Goal: Check status: Check status

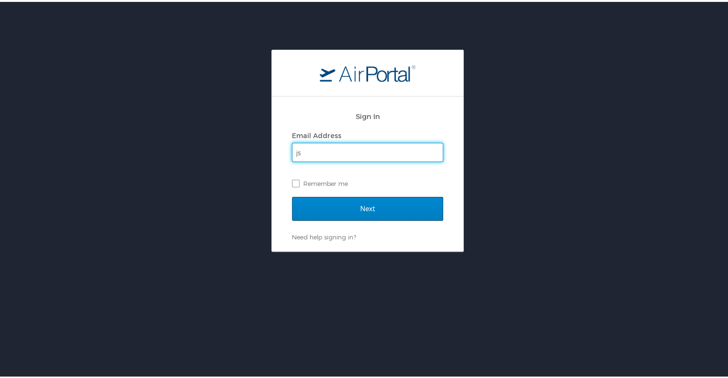
type input "jstnbsns@gmail.com"
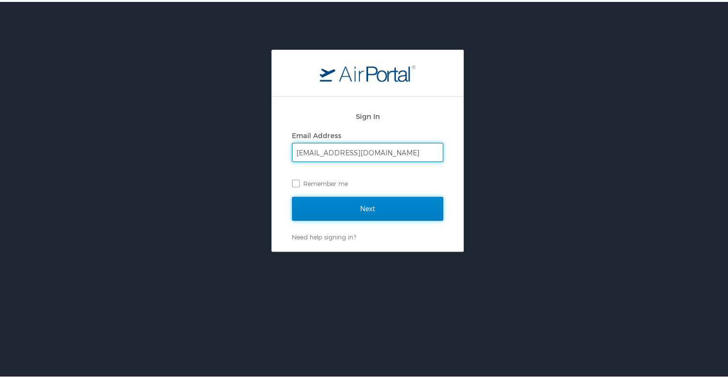
click at [338, 201] on input "Next" at bounding box center [367, 207] width 151 height 24
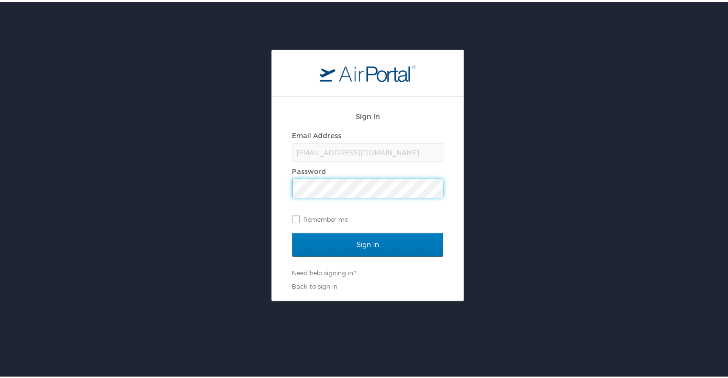
click at [292, 231] on input "Sign In" at bounding box center [367, 243] width 151 height 24
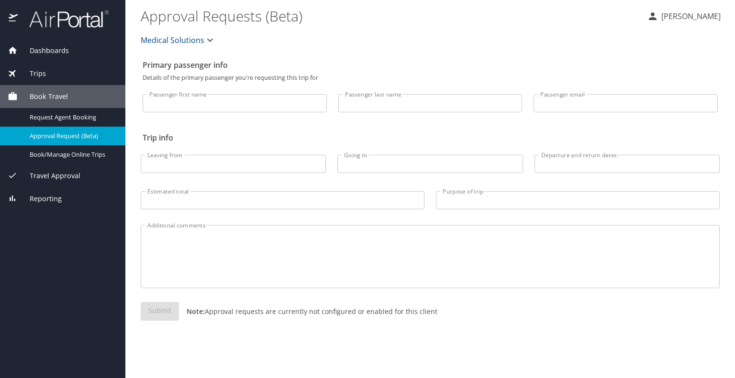
click at [276, 99] on input "Passenger first name" at bounding box center [235, 103] width 184 height 18
type input "Justin"
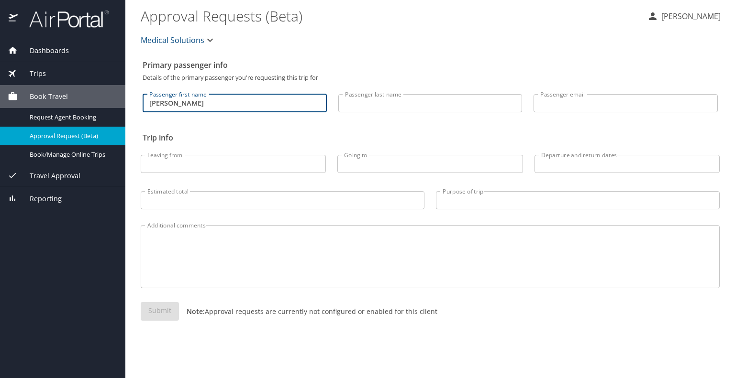
type input "McPherson"
type input "[EMAIL_ADDRESS][DOMAIN_NAME]"
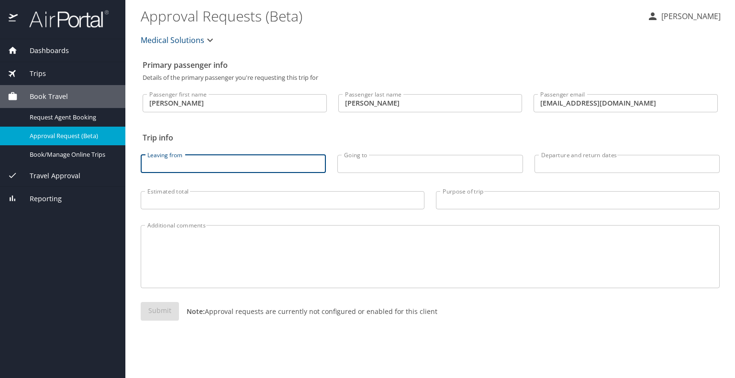
click at [254, 165] on input "Leaving from" at bounding box center [233, 164] width 185 height 18
click at [45, 72] on span "Trips" at bounding box center [32, 73] width 28 height 11
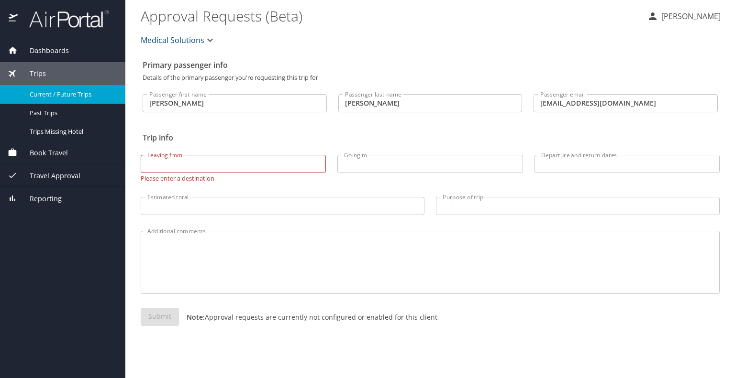
click at [56, 94] on span "Current / Future Trips" at bounding box center [72, 94] width 84 height 9
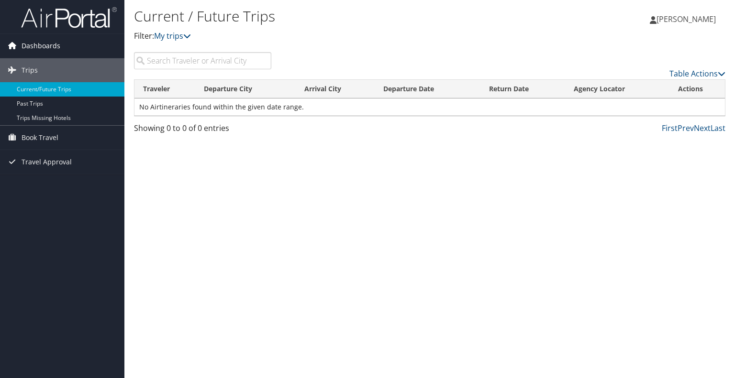
click at [52, 49] on span "Dashboards" at bounding box center [41, 46] width 39 height 24
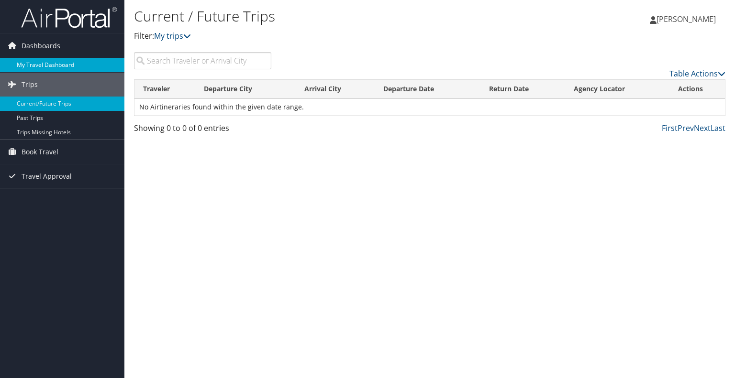
click at [53, 64] on link "My Travel Dashboard" at bounding box center [62, 65] width 124 height 14
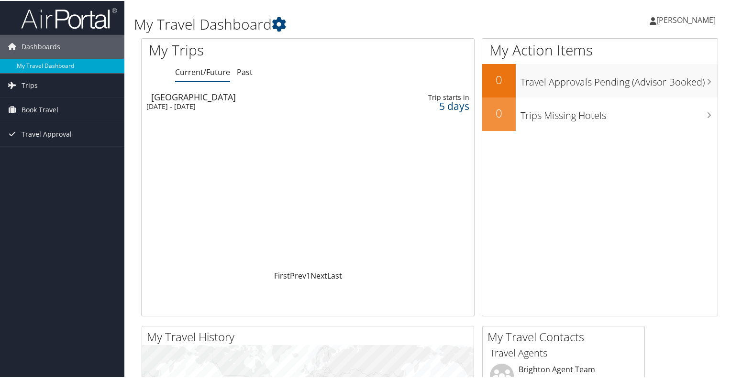
click at [206, 103] on div "[DATE] - [DATE]" at bounding box center [249, 105] width 207 height 9
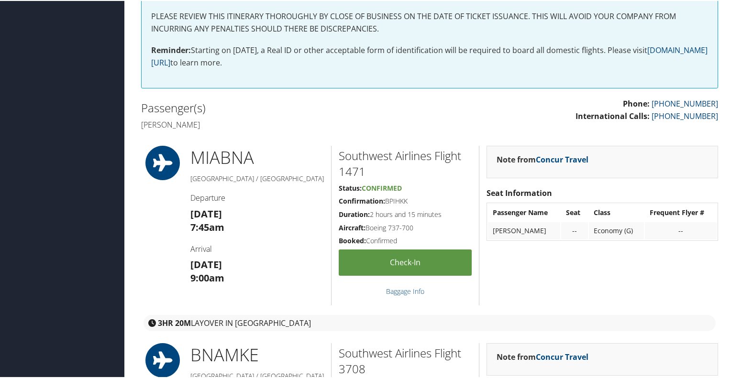
scroll to position [191, 0]
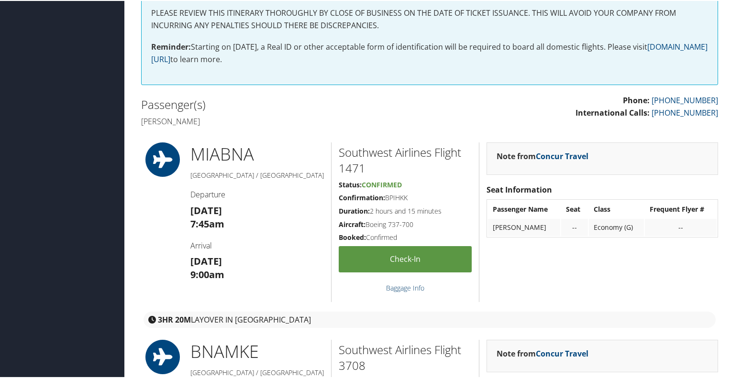
click at [397, 287] on link "Baggage Info" at bounding box center [405, 287] width 38 height 9
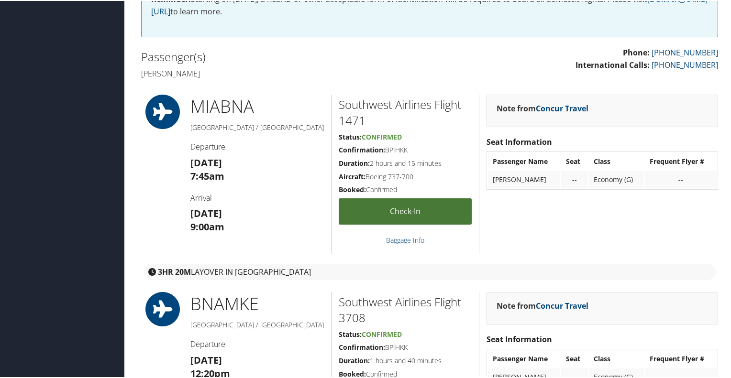
click at [403, 212] on link "Check-in" at bounding box center [405, 211] width 133 height 26
click at [397, 207] on link "Check-in" at bounding box center [405, 211] width 133 height 26
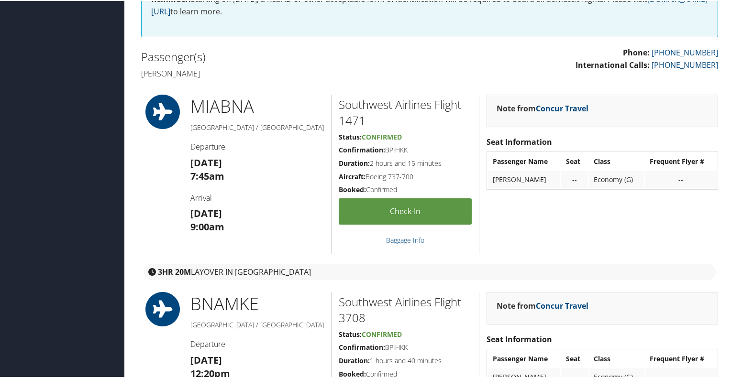
drag, startPoint x: 407, startPoint y: 148, endPoint x: 385, endPoint y: 152, distance: 22.3
click at [385, 152] on h5 "Confirmation: BPIHKK" at bounding box center [405, 149] width 133 height 10
copy h5 "BPIHKK"
